Goal: Use online tool/utility: Utilize a website feature to perform a specific function

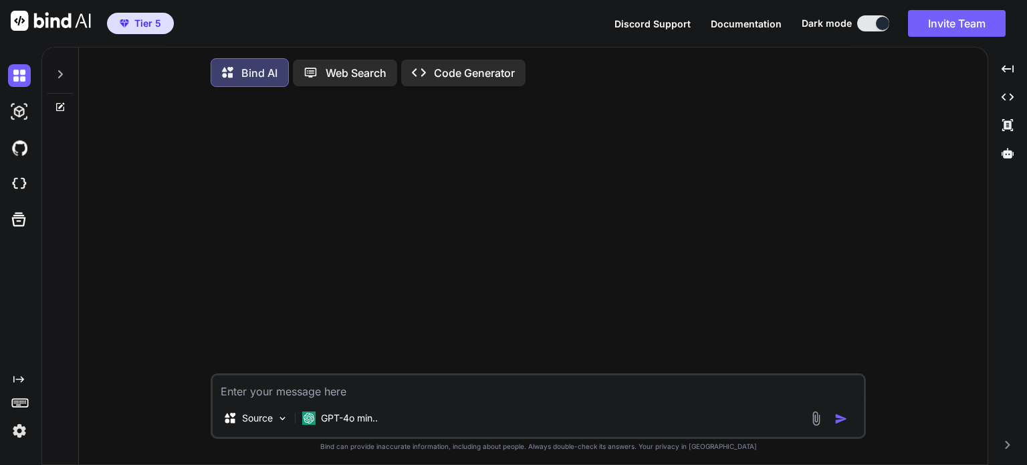
type textarea "x"
click at [20, 181] on img at bounding box center [19, 184] width 23 height 23
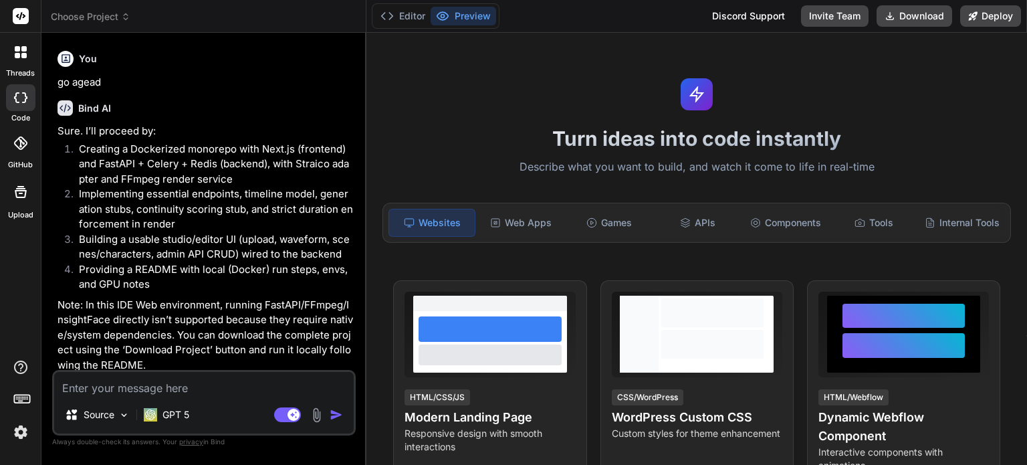
scroll to position [4134, 0]
click at [128, 13] on icon at bounding box center [125, 16] width 9 height 9
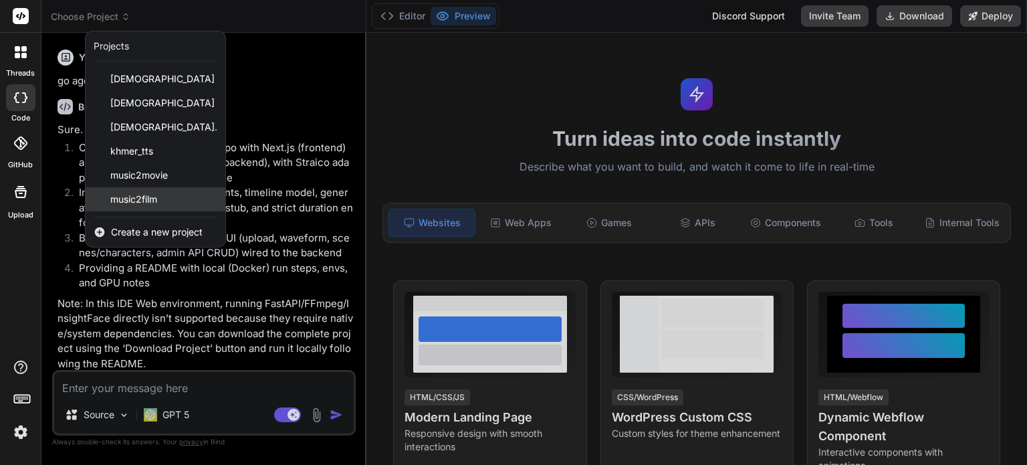
click at [158, 204] on div "music2film" at bounding box center [156, 199] width 140 height 24
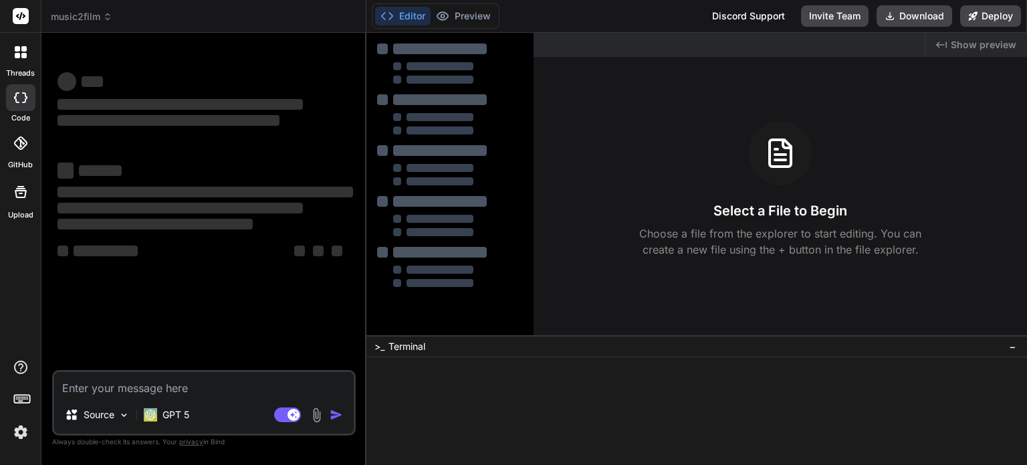
scroll to position [0, 0]
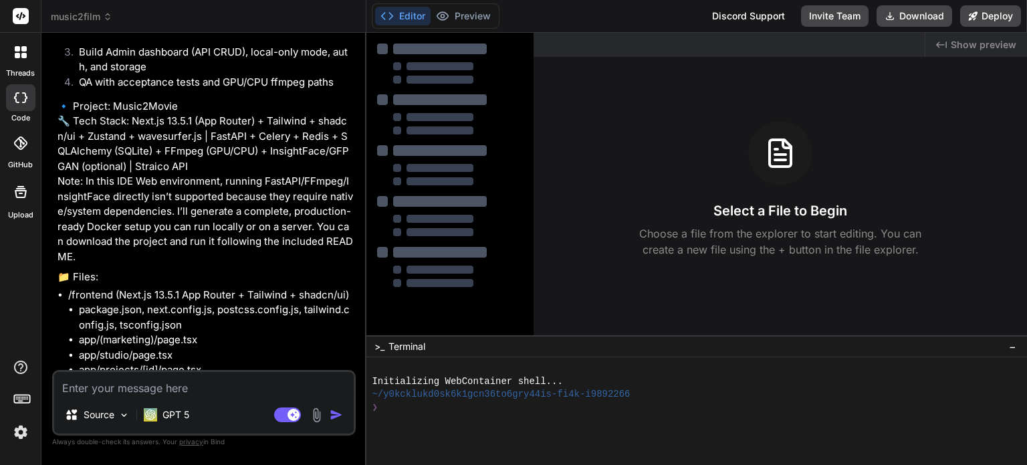
type textarea "x"
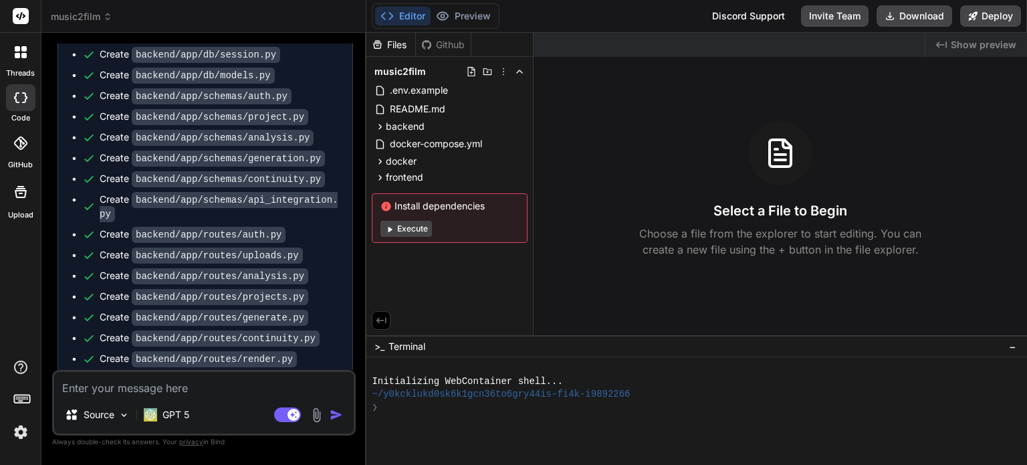
scroll to position [5380, 0]
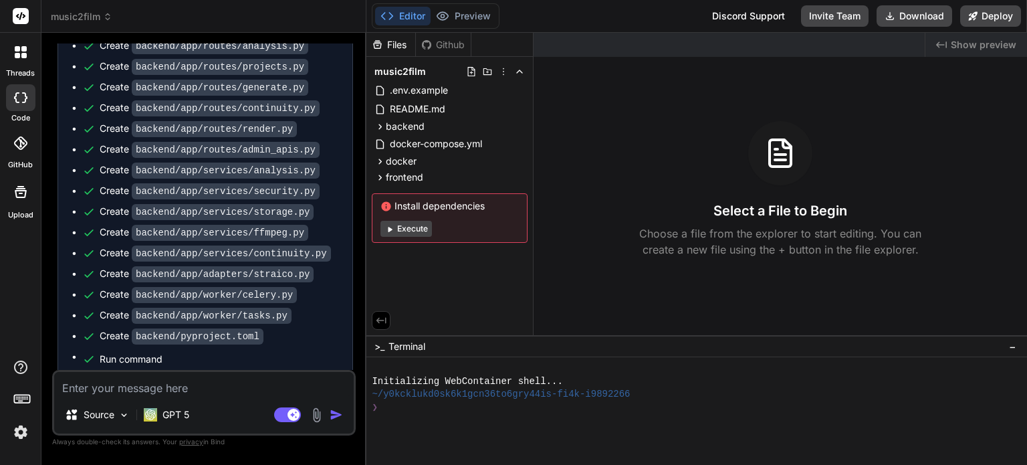
drag, startPoint x: 486, startPoint y: 406, endPoint x: 450, endPoint y: 326, distance: 87.7
click at [485, 405] on div "❯" at bounding box center [689, 407] width 635 height 13
click at [412, 15] on button "Editor" at bounding box center [403, 16] width 56 height 19
click at [238, 391] on textarea at bounding box center [204, 384] width 300 height 24
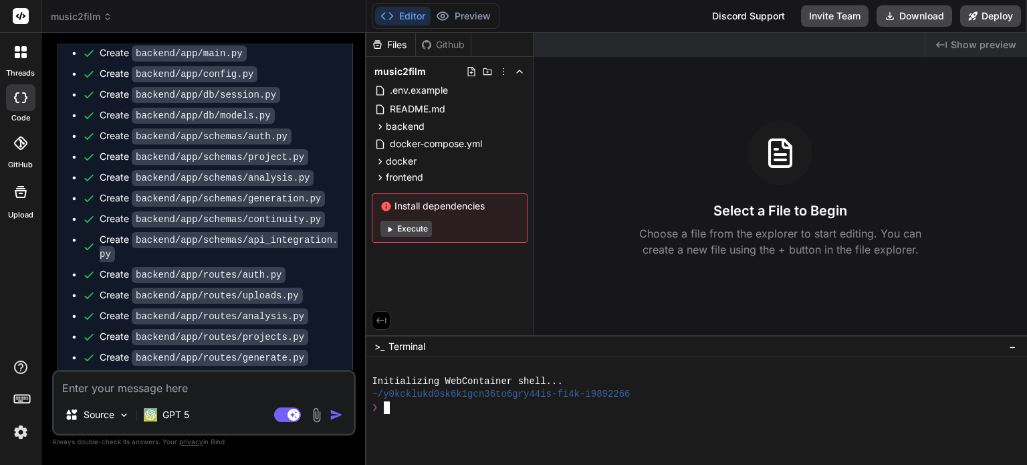
scroll to position [4911, 0]
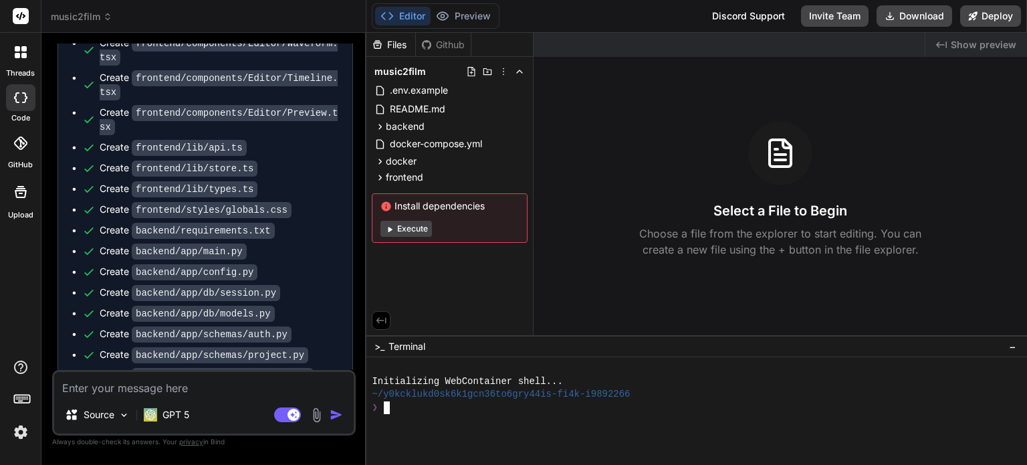
click at [946, 40] on icon "Created with Pixso." at bounding box center [941, 44] width 11 height 11
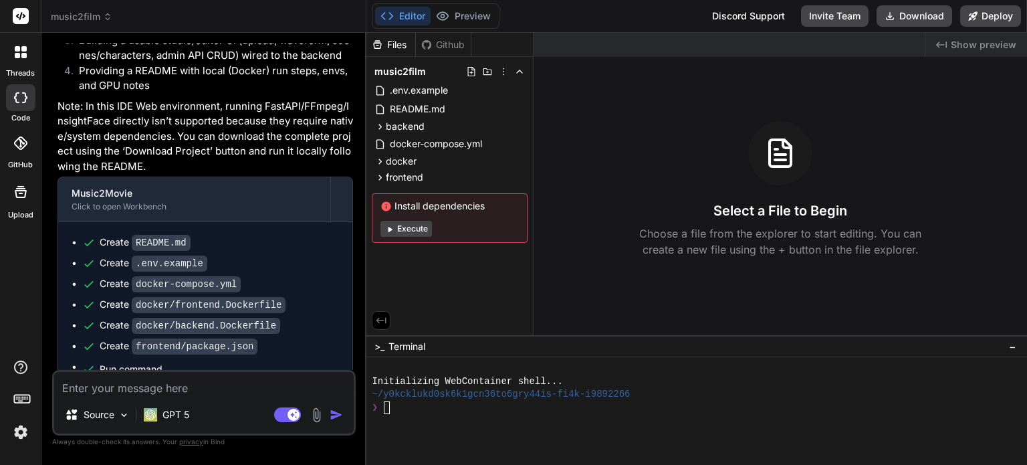
scroll to position [4310, 0]
